Goal: Information Seeking & Learning: Learn about a topic

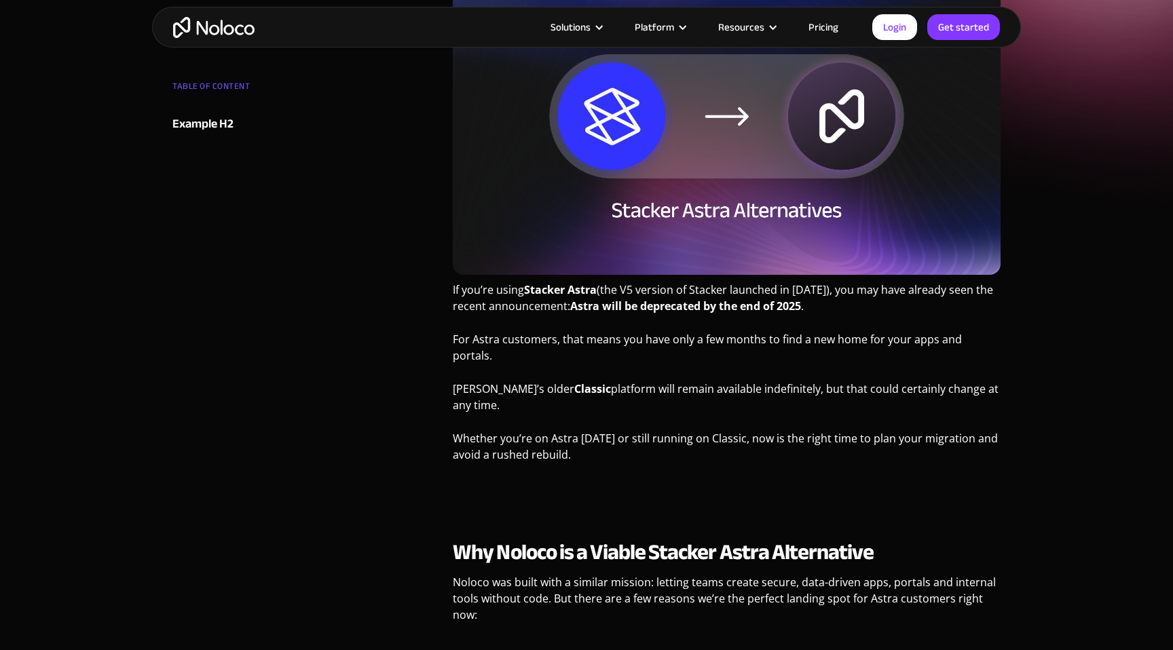
click at [590, 305] on strong "Astra will be deprecated by the end of 2025" at bounding box center [685, 306] width 231 height 15
copy strong "Astra"
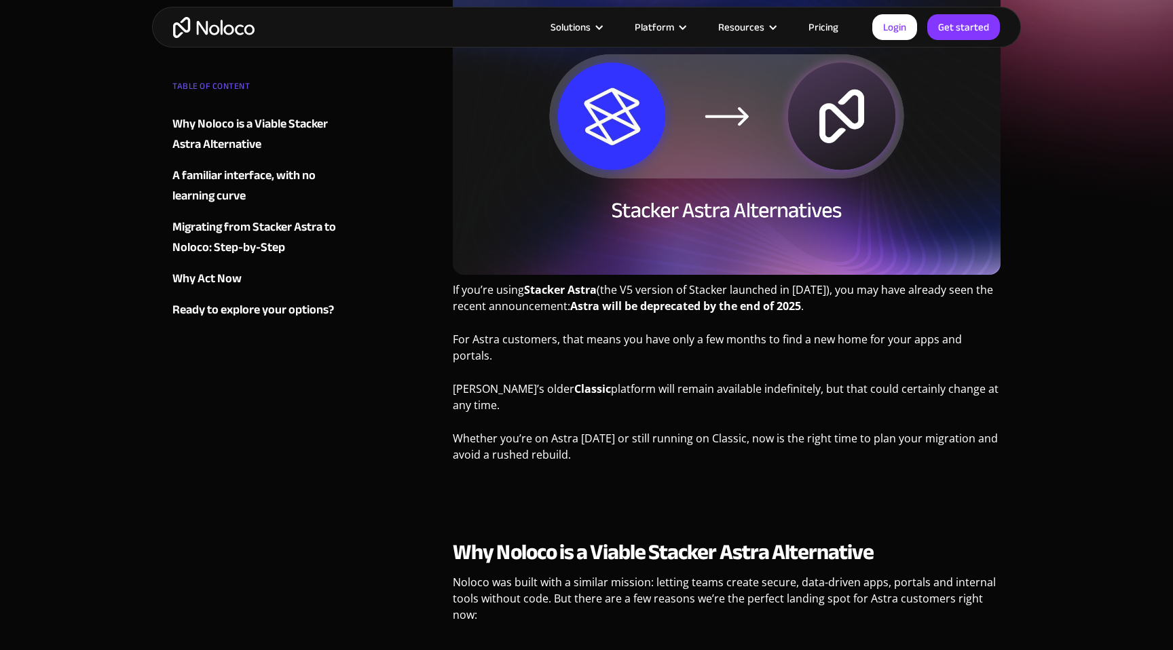
click at [661, 381] on p "Stacker’s older Classic platform will remain available indefinitely, but that c…" at bounding box center [727, 402] width 548 height 43
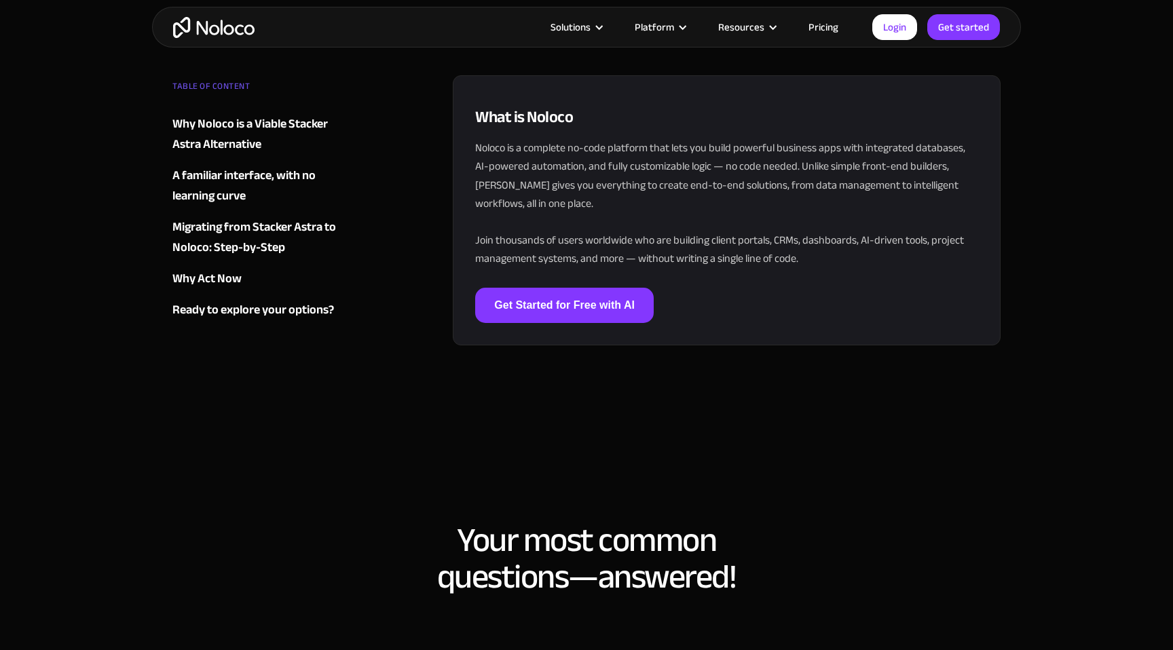
scroll to position [3461, 0]
